Goal: Task Accomplishment & Management: Manage account settings

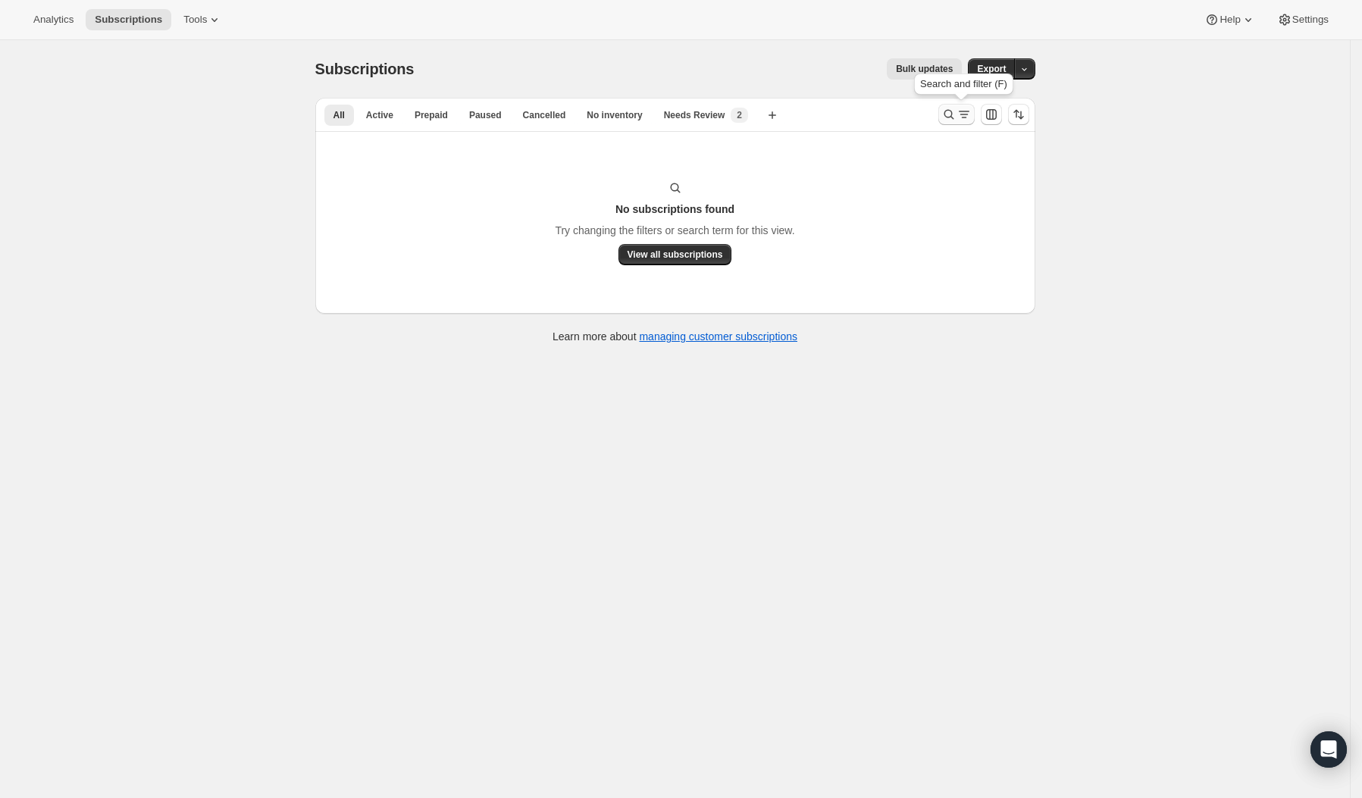
click at [951, 118] on icon "Search and filter results" at bounding box center [948, 114] width 15 height 15
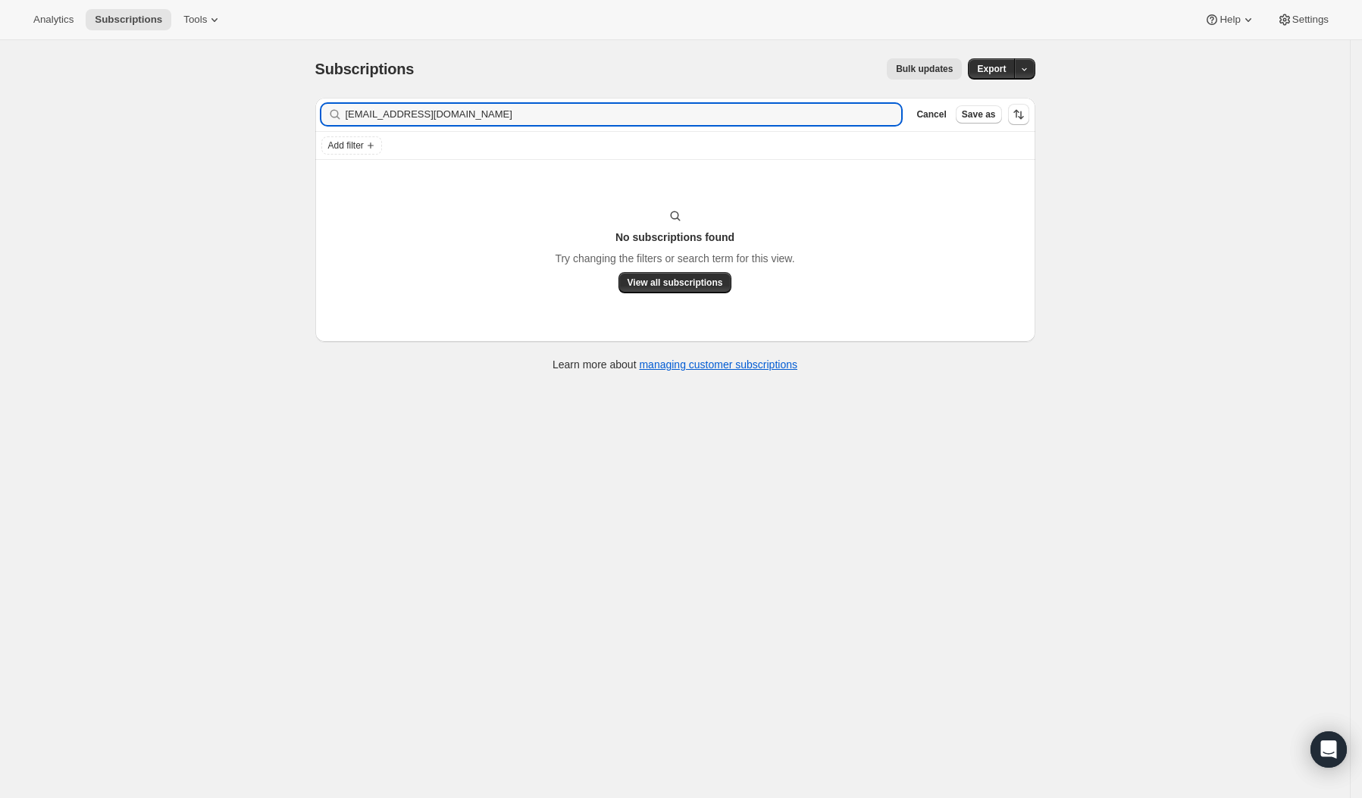
drag, startPoint x: 382, startPoint y: 131, endPoint x: 305, endPoint y: 134, distance: 77.3
click at [305, 134] on div "Subscriptions. This page is ready Subscriptions Bulk updates More actions Bulk …" at bounding box center [675, 213] width 756 height 347
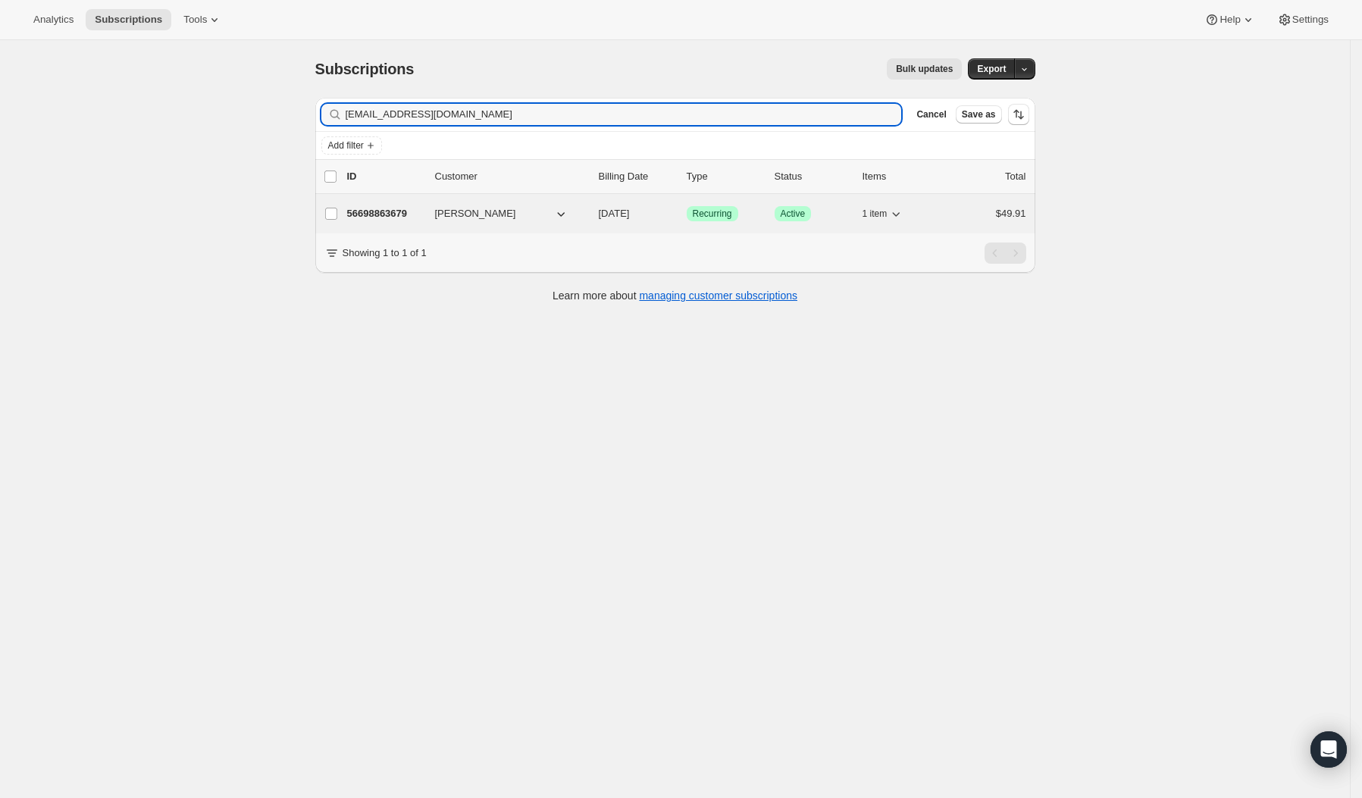
type input "[EMAIL_ADDRESS][DOMAIN_NAME]"
click at [403, 211] on p "56698863679" at bounding box center [385, 213] width 76 height 15
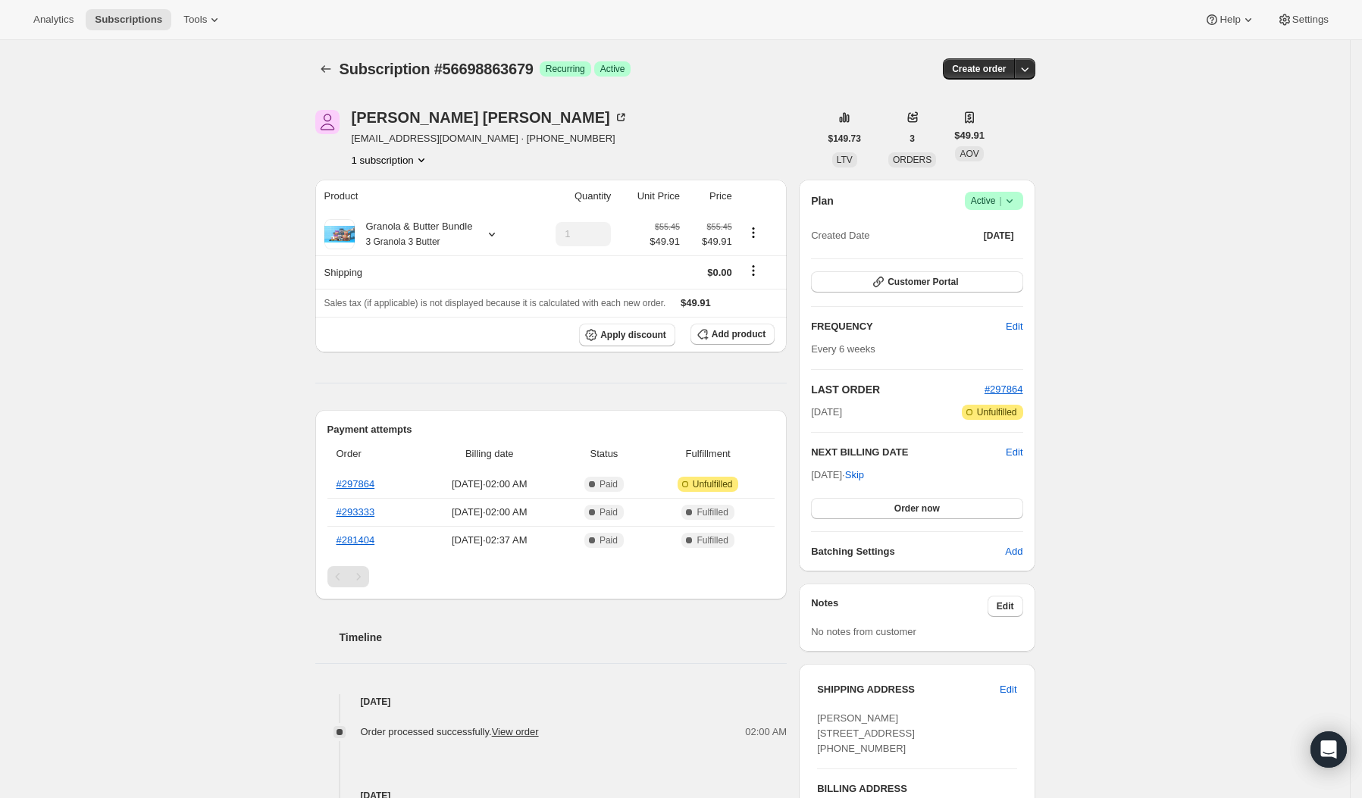
click at [1017, 199] on icon at bounding box center [1009, 200] width 15 height 15
click at [1018, 255] on span "Cancel subscription" at bounding box center [1000, 255] width 86 height 11
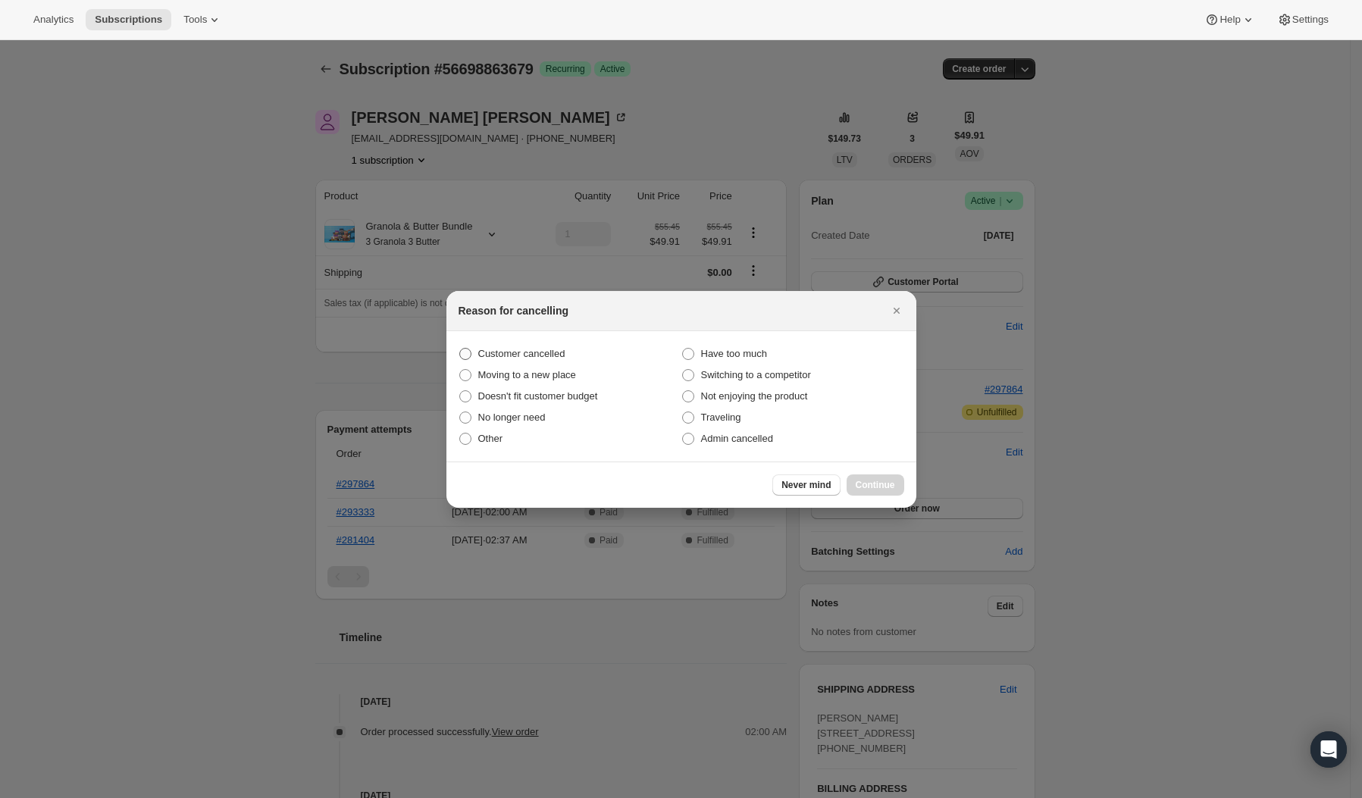
click at [561, 348] on span "Customer cancelled" at bounding box center [521, 353] width 87 height 11
click at [460, 348] on input "Customer cancelled" at bounding box center [459, 348] width 1 height 1
radio input "true"
click at [876, 492] on button "Continue" at bounding box center [875, 484] width 58 height 21
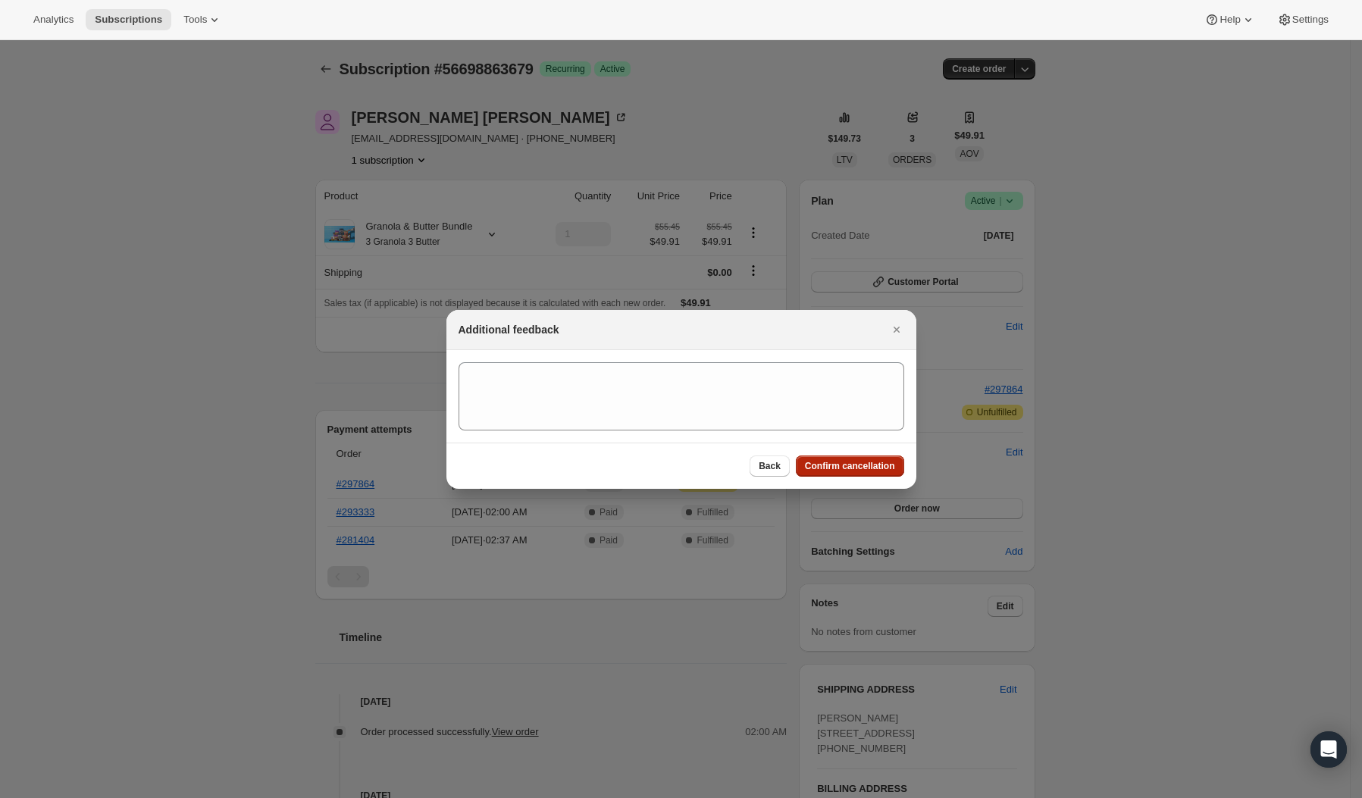
click at [857, 464] on span "Confirm cancellation" at bounding box center [850, 466] width 90 height 12
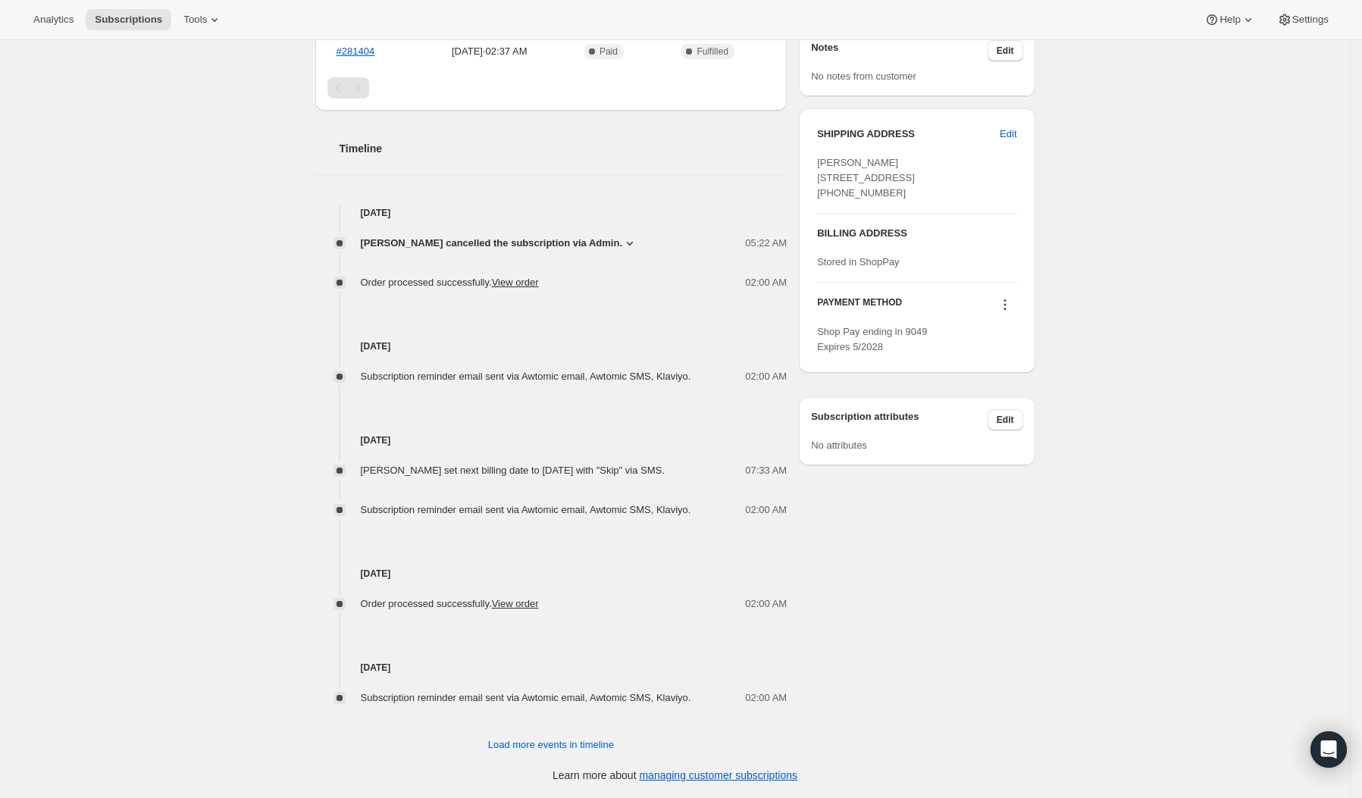
scroll to position [230, 0]
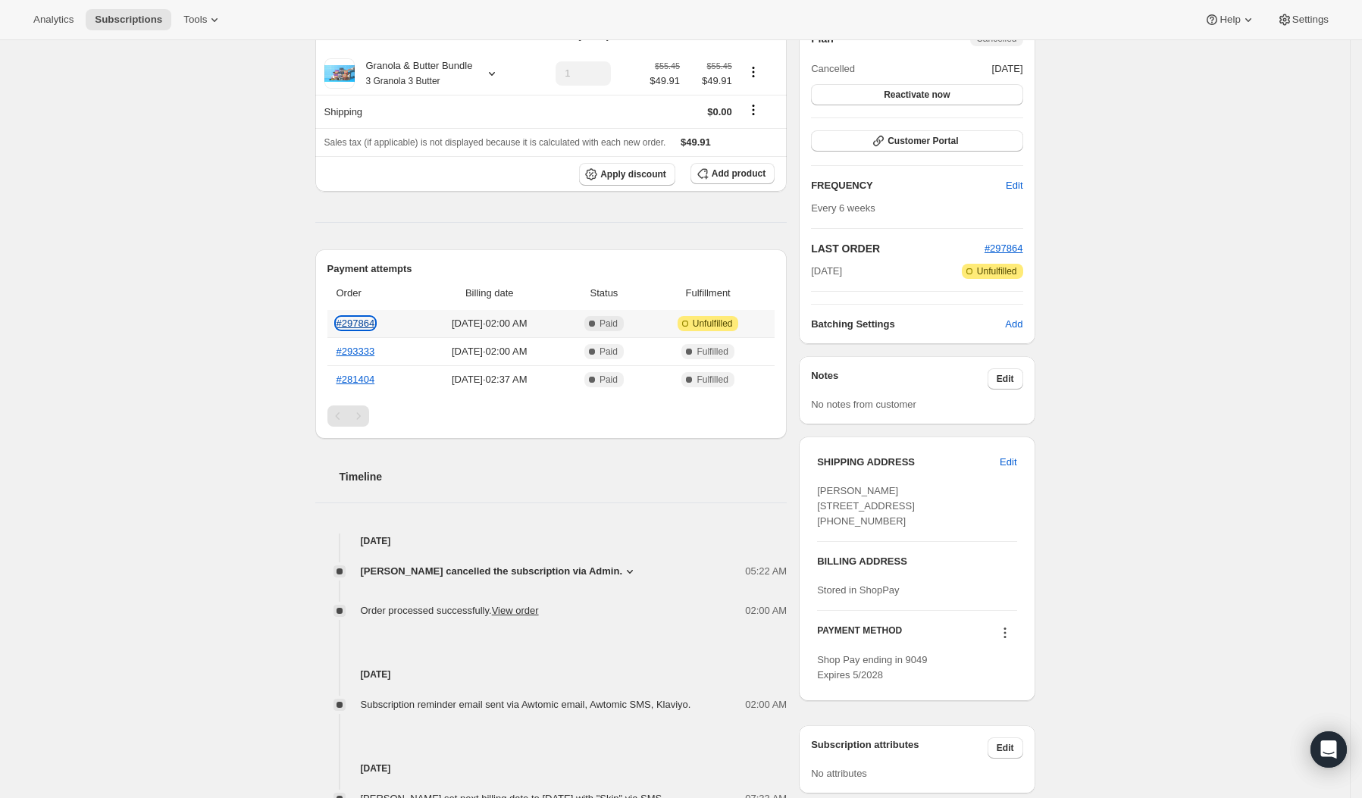
click at [368, 321] on link "#297864" at bounding box center [355, 322] width 39 height 11
